Goal: Transaction & Acquisition: Purchase product/service

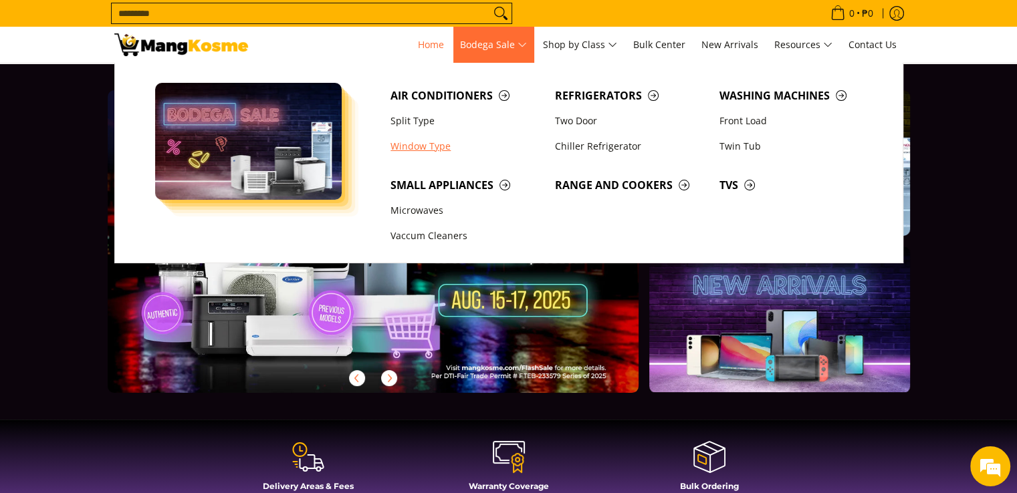
click at [430, 143] on link "Window Type" at bounding box center [466, 146] width 164 height 25
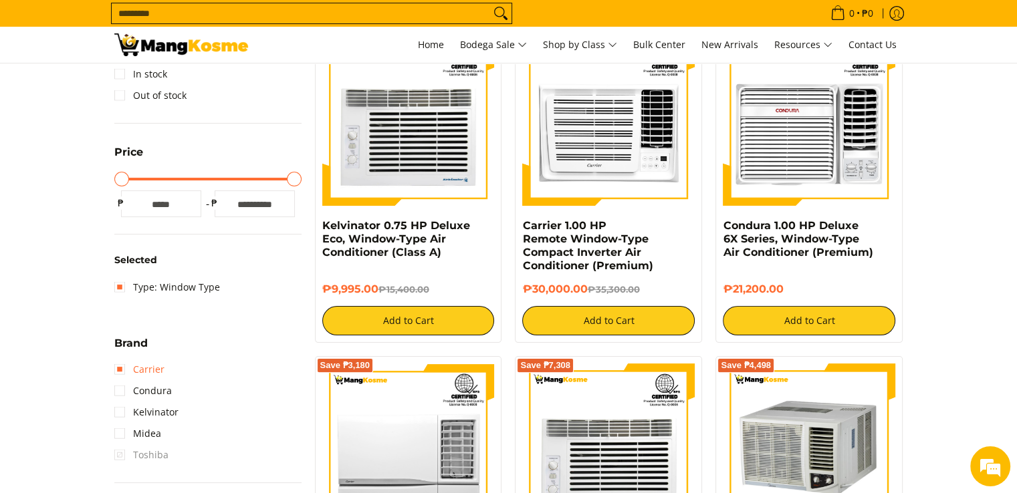
click at [116, 371] on link "Carrier" at bounding box center [139, 369] width 50 height 21
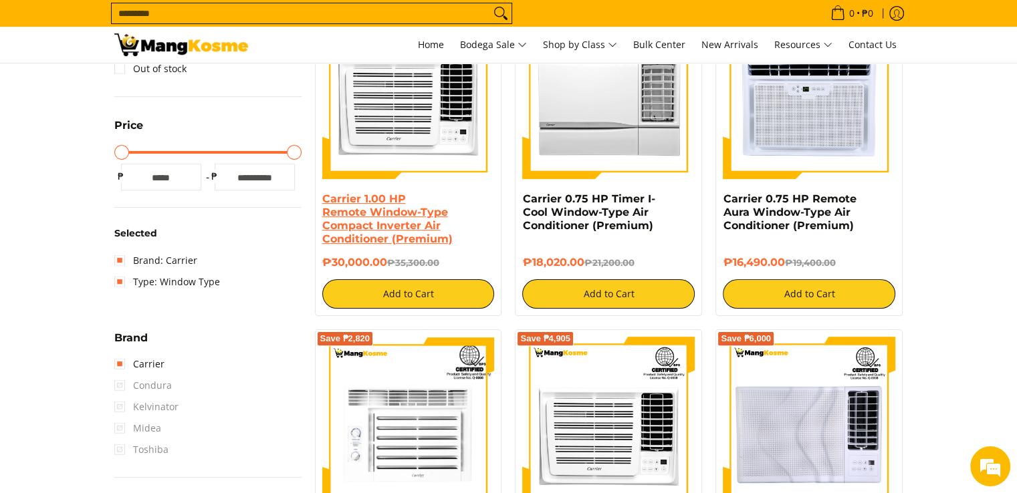
scroll to position [108, 0]
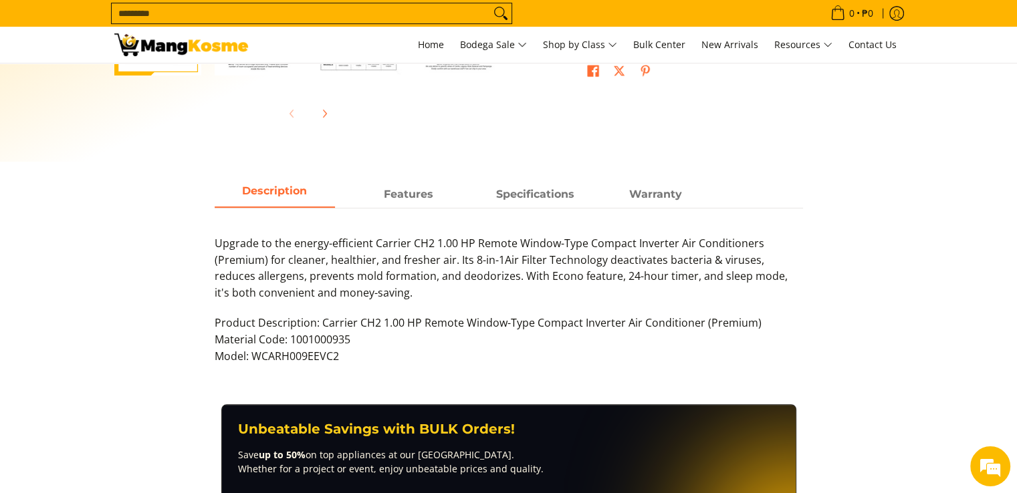
scroll to position [401, 0]
